Goal: Navigation & Orientation: Find specific page/section

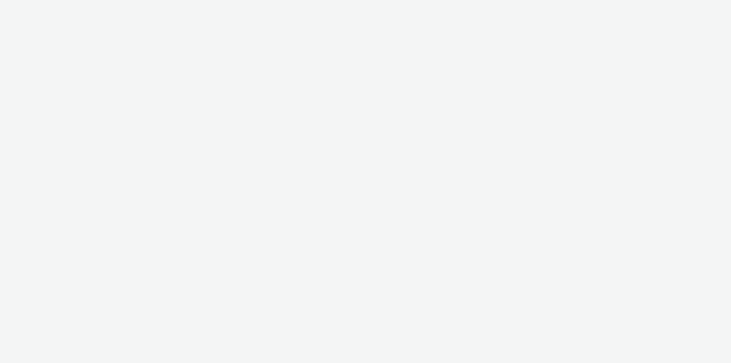
select select "11a7df10-284f-415c-b52a-427acf4c31ae"
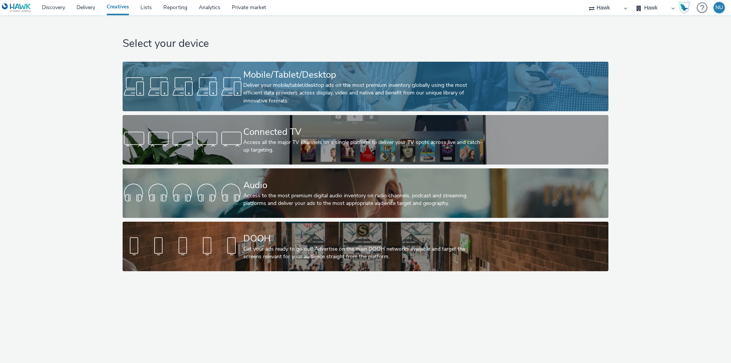
click at [251, 91] on div "Deliver your mobile/tablet/desktop ads on the most premium inventory globally u…" at bounding box center [363, 93] width 241 height 23
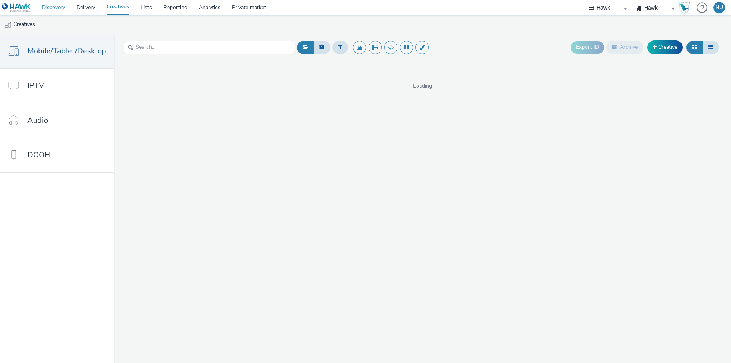
click at [49, 9] on link "Discovery" at bounding box center [53, 7] width 35 height 15
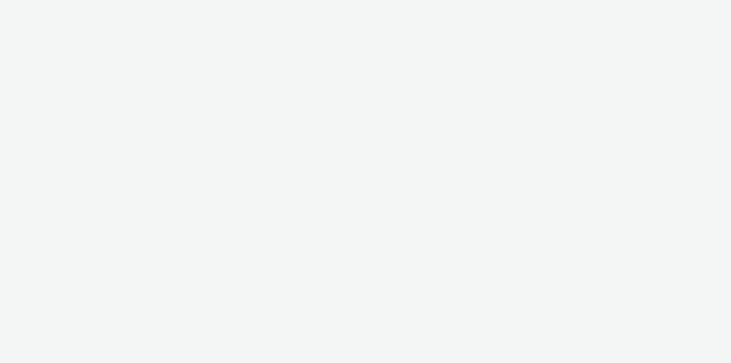
select select "11a7df10-284f-415c-b52a-427acf4c31ae"
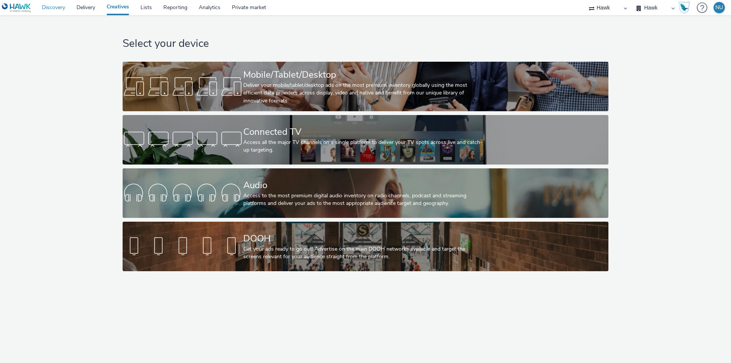
click at [53, 7] on link "Discovery" at bounding box center [53, 7] width 35 height 15
